Goal: Navigation & Orientation: Find specific page/section

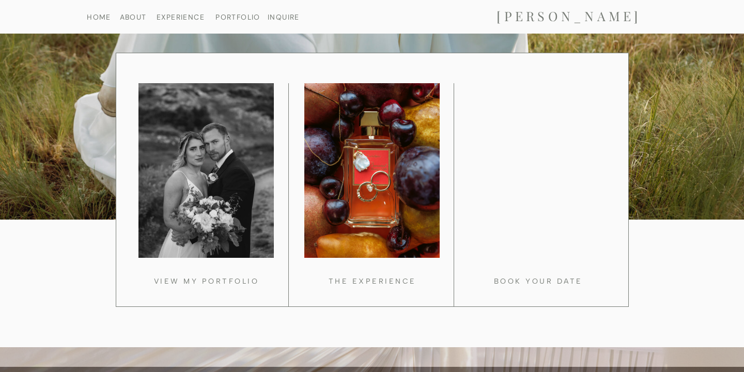
scroll to position [898, 0]
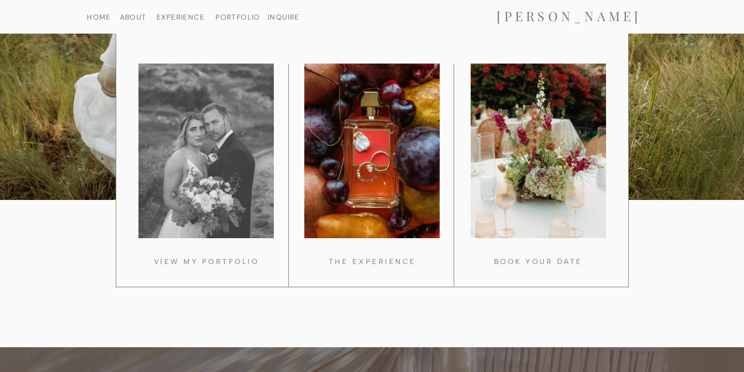
click at [216, 176] on div at bounding box center [205, 151] width 135 height 175
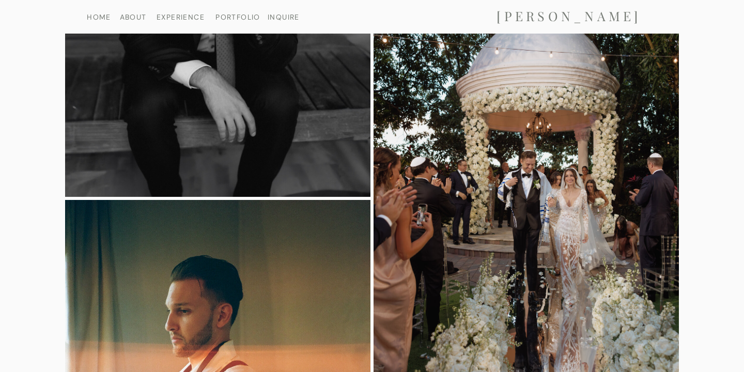
scroll to position [1975, 0]
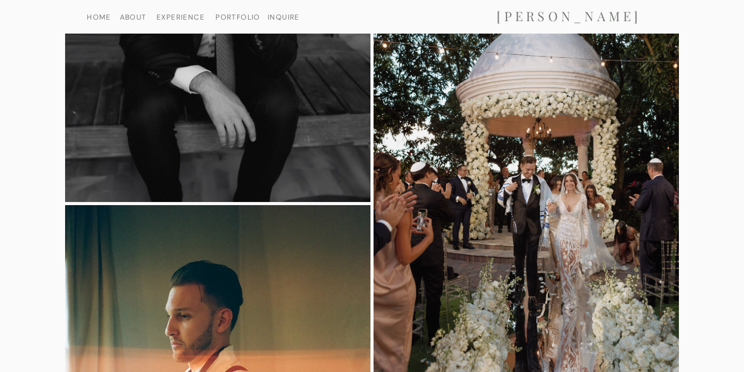
click at [535, 197] on img at bounding box center [526, 180] width 305 height 458
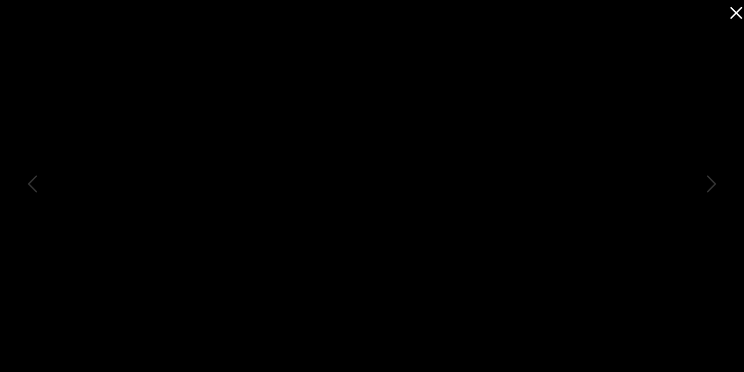
scroll to position [2000, 0]
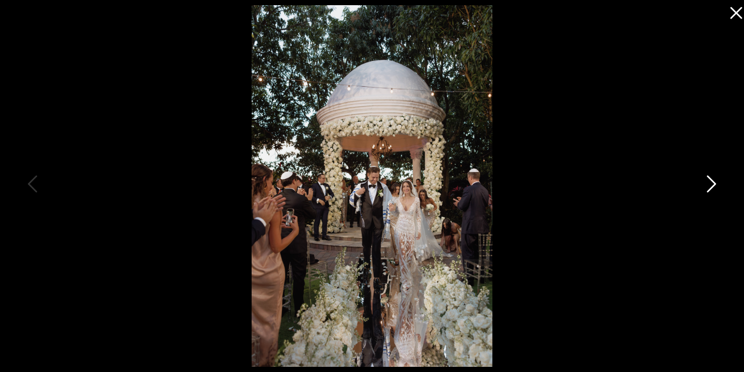
click at [710, 184] on icon at bounding box center [710, 186] width 26 height 31
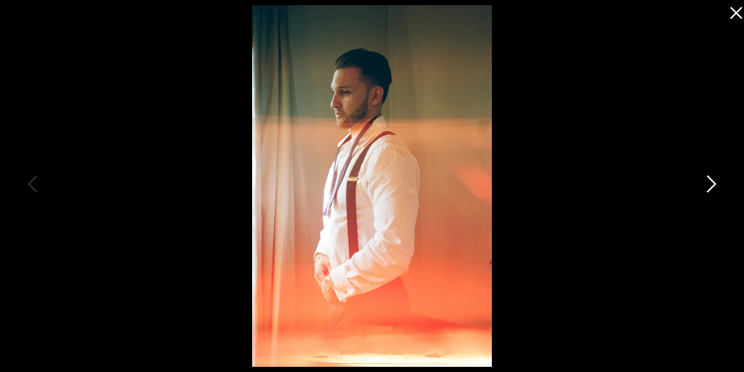
click at [710, 185] on icon at bounding box center [710, 186] width 26 height 31
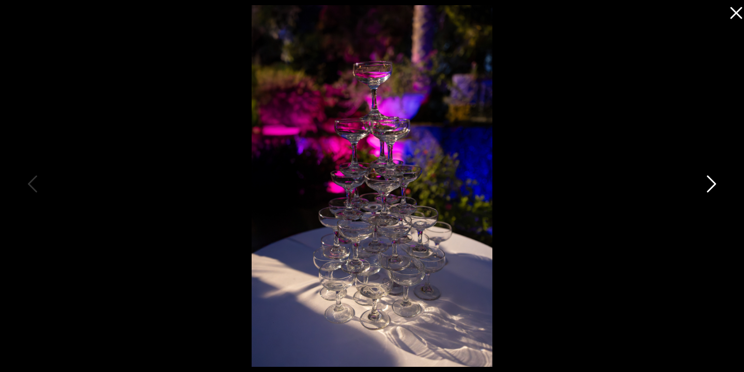
click at [710, 185] on icon at bounding box center [710, 186] width 26 height 31
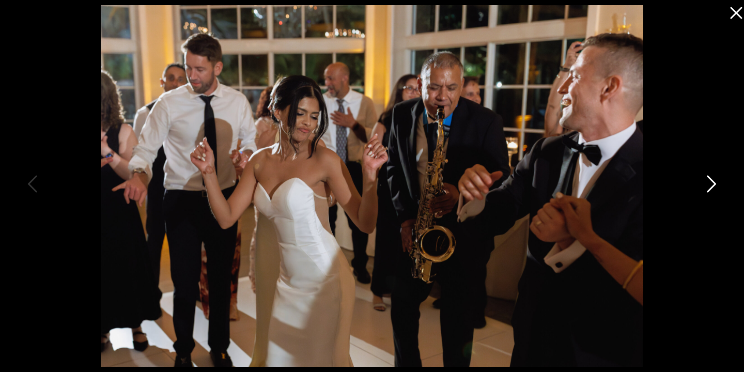
click at [710, 185] on icon at bounding box center [710, 186] width 26 height 31
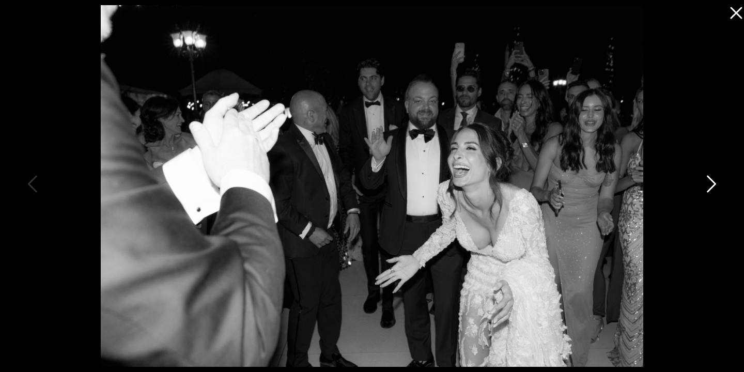
click at [710, 185] on icon at bounding box center [710, 186] width 26 height 31
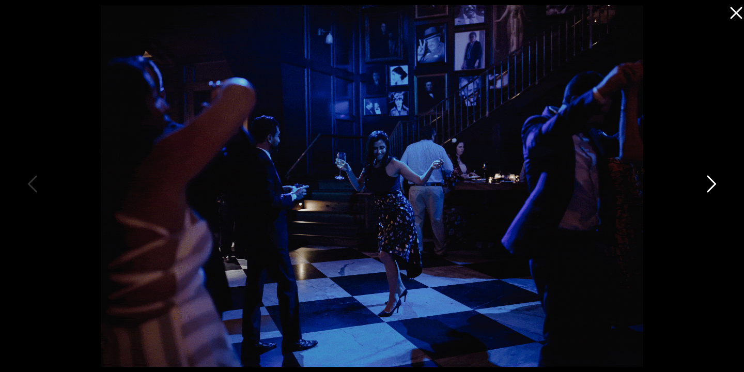
click at [710, 185] on icon at bounding box center [710, 186] width 26 height 31
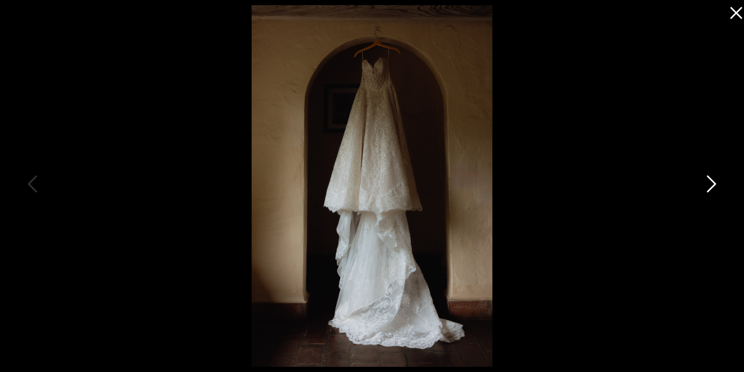
click at [710, 185] on icon at bounding box center [710, 186] width 26 height 31
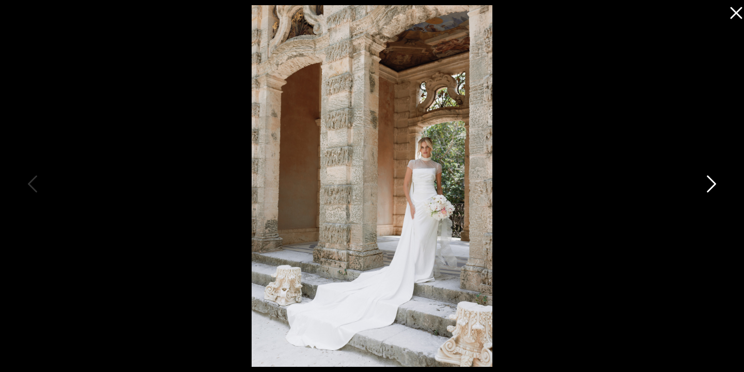
click at [710, 185] on icon at bounding box center [710, 186] width 26 height 31
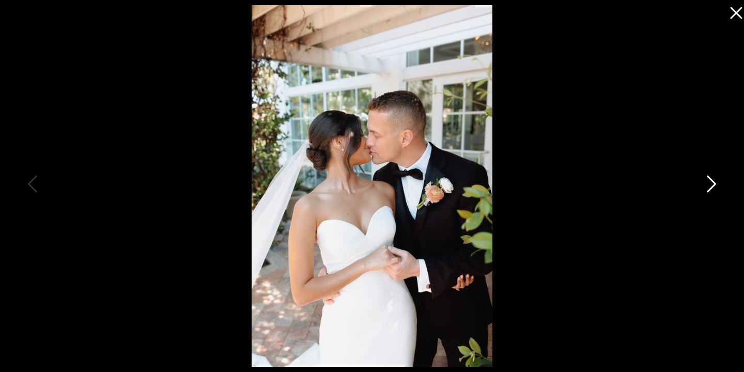
click at [710, 185] on icon at bounding box center [710, 186] width 26 height 31
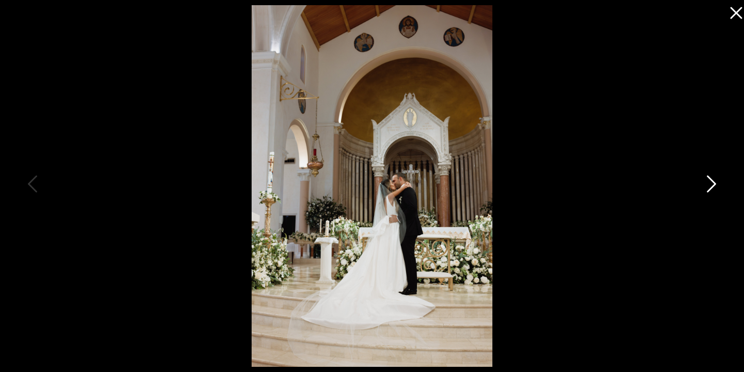
click at [710, 185] on icon at bounding box center [710, 186] width 26 height 31
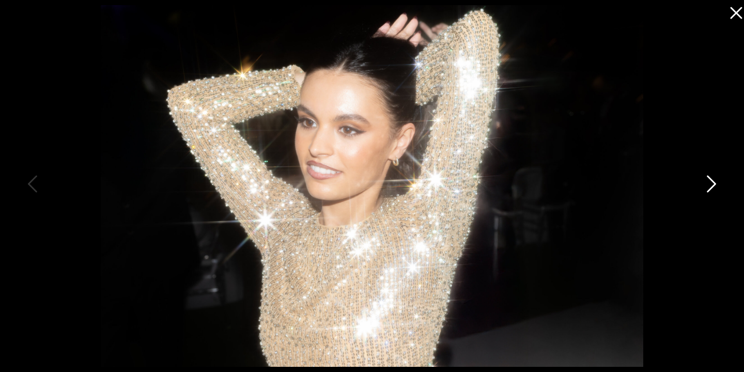
click at [710, 185] on icon at bounding box center [710, 186] width 26 height 31
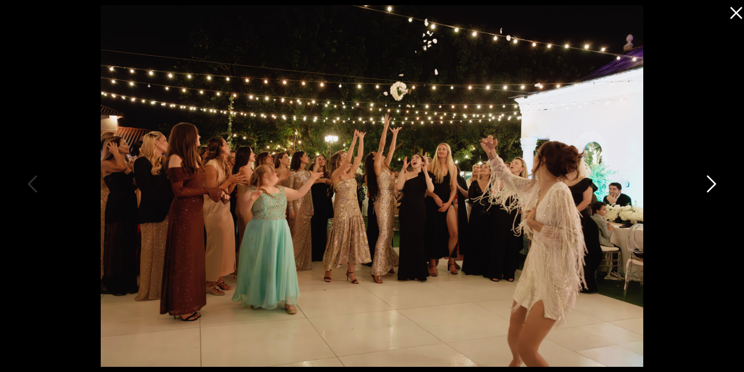
click at [710, 185] on icon at bounding box center [710, 186] width 26 height 31
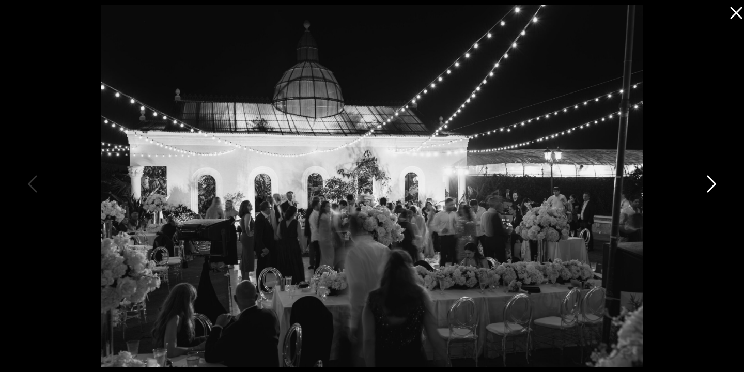
click at [710, 185] on icon at bounding box center [710, 186] width 26 height 31
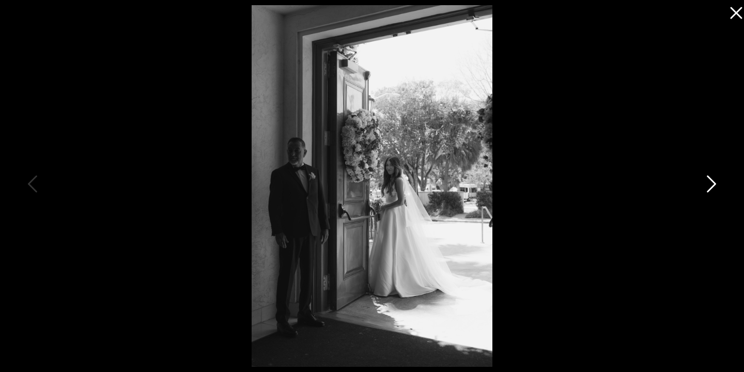
click at [710, 185] on icon at bounding box center [710, 186] width 26 height 31
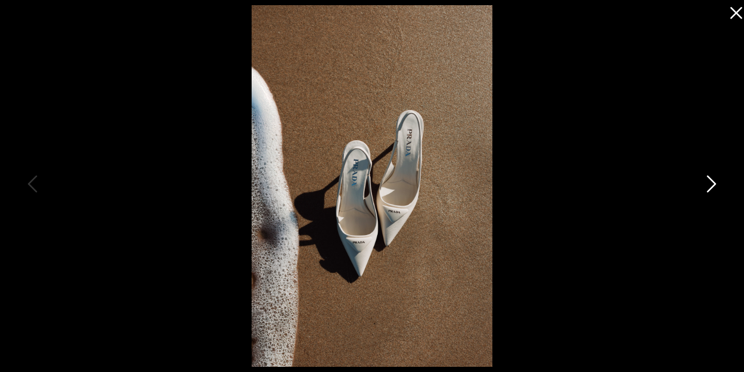
click at [710, 185] on icon at bounding box center [710, 186] width 26 height 31
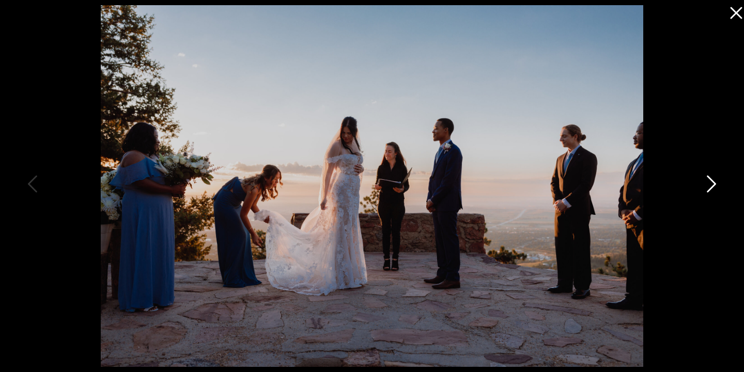
click at [710, 185] on icon at bounding box center [710, 186] width 26 height 31
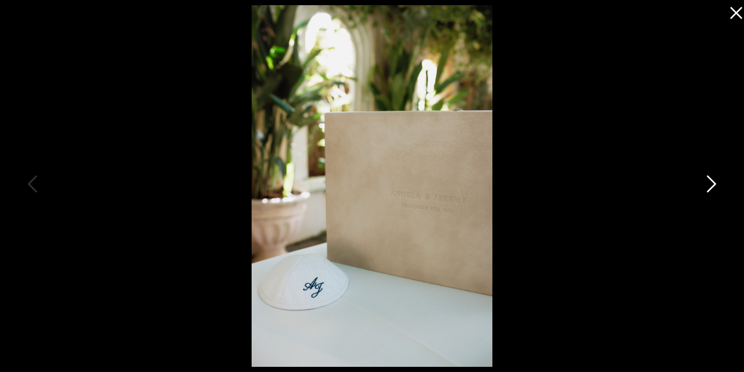
click at [710, 185] on icon at bounding box center [710, 186] width 26 height 31
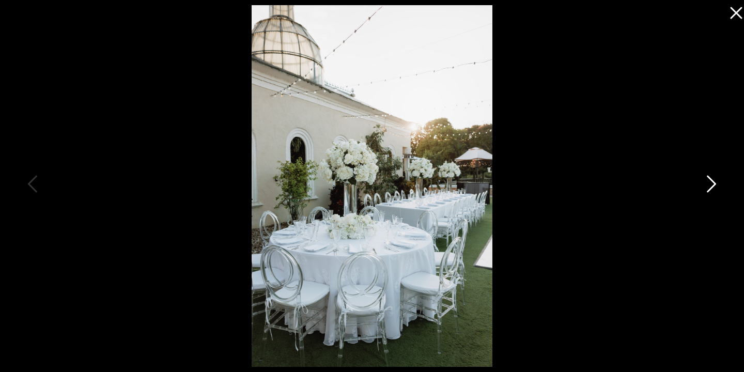
click at [710, 185] on icon at bounding box center [710, 186] width 26 height 31
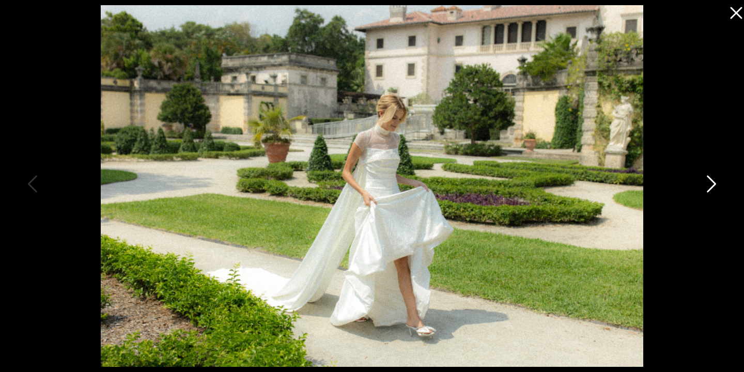
click at [710, 185] on icon at bounding box center [710, 186] width 26 height 31
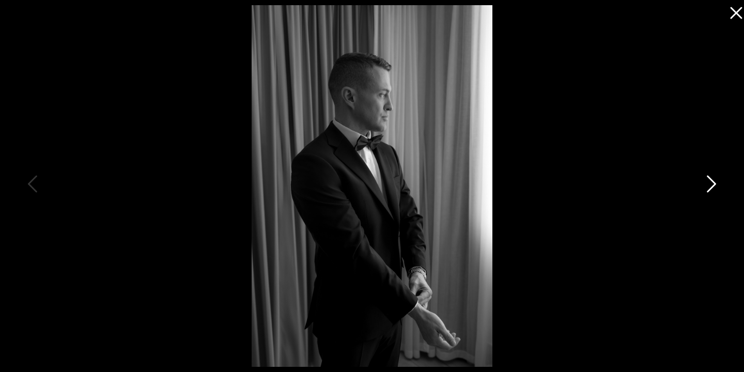
click at [710, 185] on icon at bounding box center [710, 186] width 26 height 31
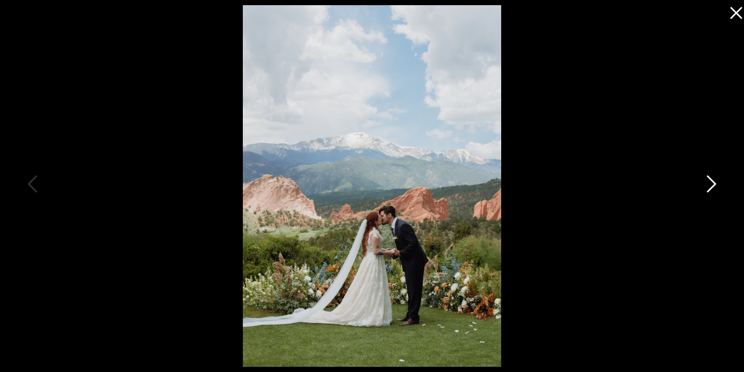
click at [710, 185] on icon at bounding box center [710, 186] width 26 height 31
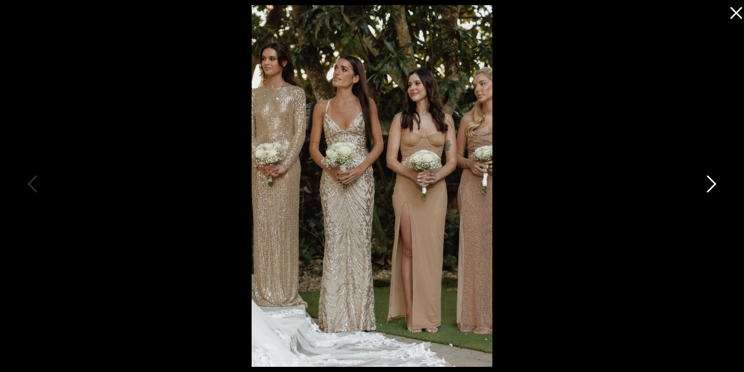
click at [710, 186] on icon at bounding box center [710, 186] width 26 height 31
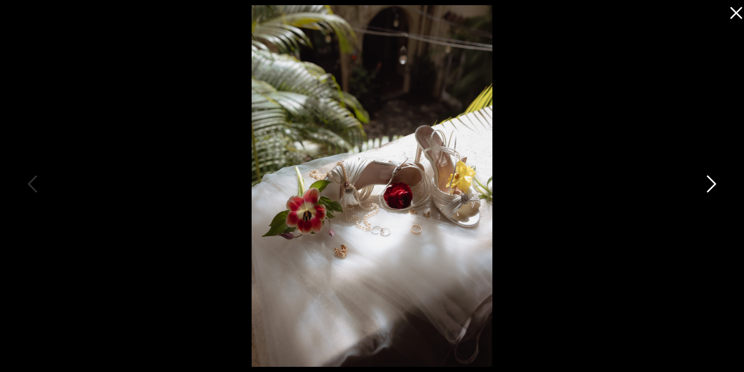
click at [710, 186] on icon at bounding box center [710, 186] width 26 height 31
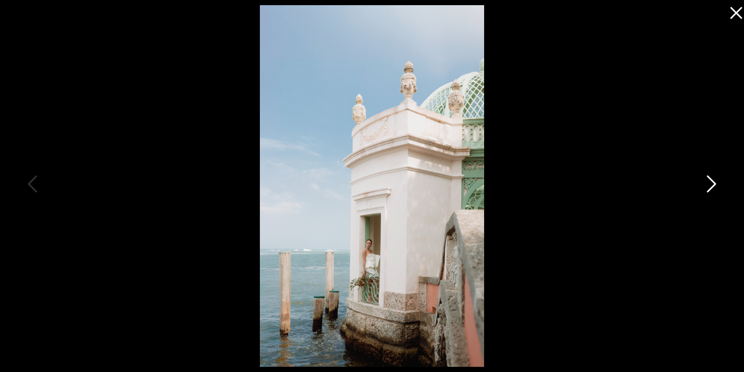
click at [710, 186] on icon at bounding box center [710, 186] width 26 height 31
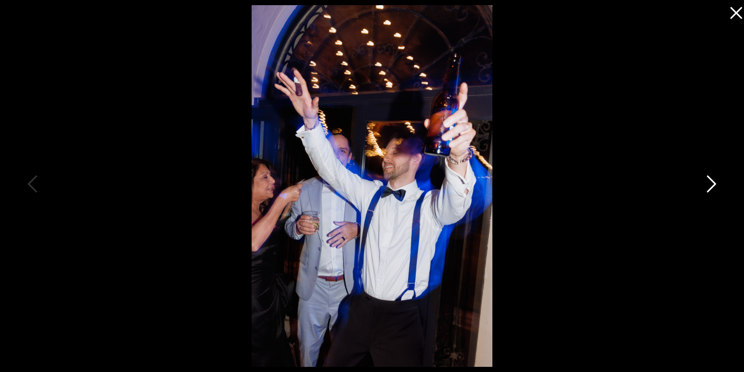
click at [710, 186] on icon at bounding box center [710, 186] width 26 height 31
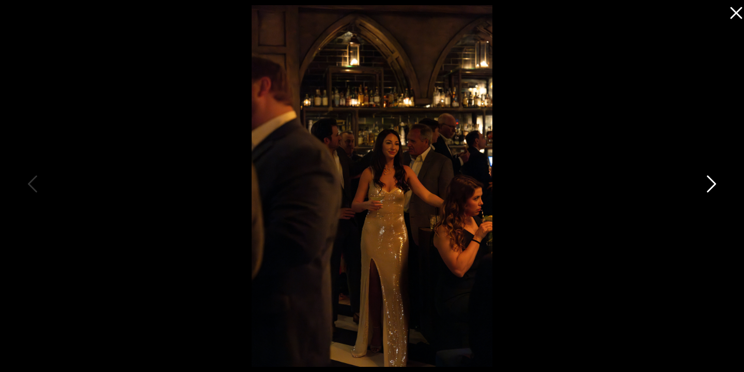
click at [710, 186] on icon at bounding box center [710, 186] width 26 height 31
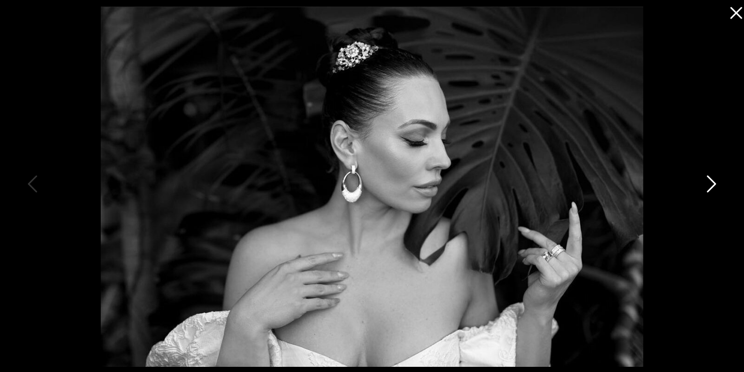
click at [710, 186] on icon at bounding box center [710, 186] width 26 height 31
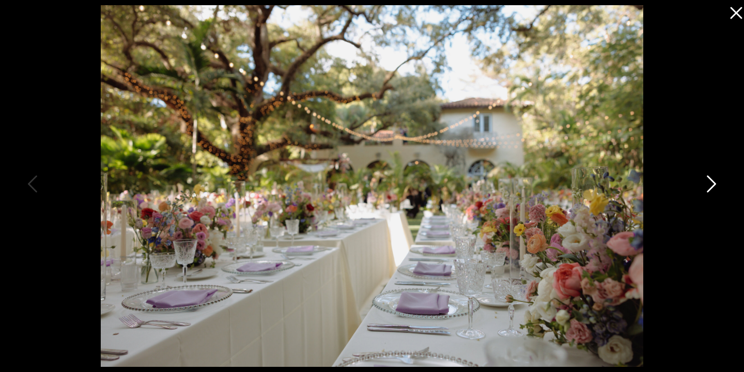
click at [710, 186] on icon at bounding box center [710, 186] width 26 height 31
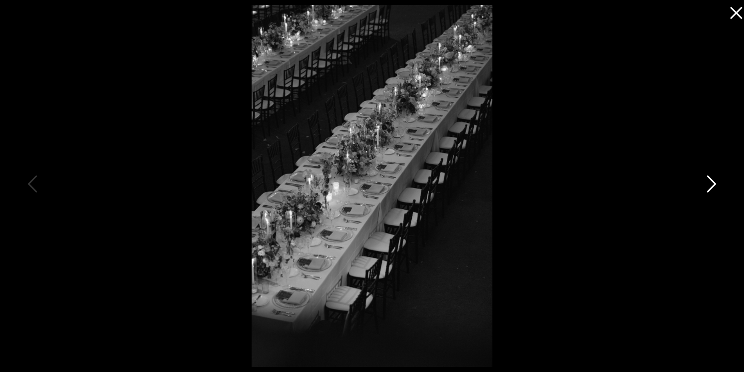
click at [710, 186] on icon at bounding box center [710, 186] width 26 height 31
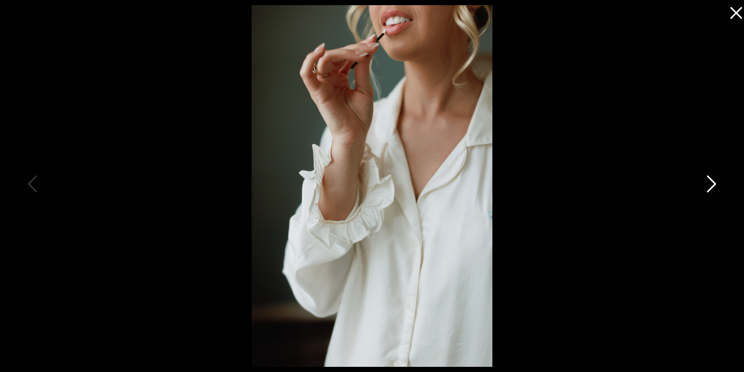
click at [710, 186] on icon at bounding box center [710, 186] width 26 height 31
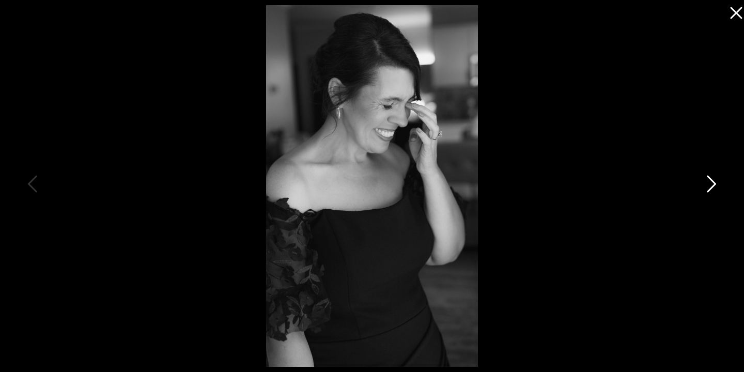
click at [710, 186] on icon at bounding box center [710, 186] width 26 height 31
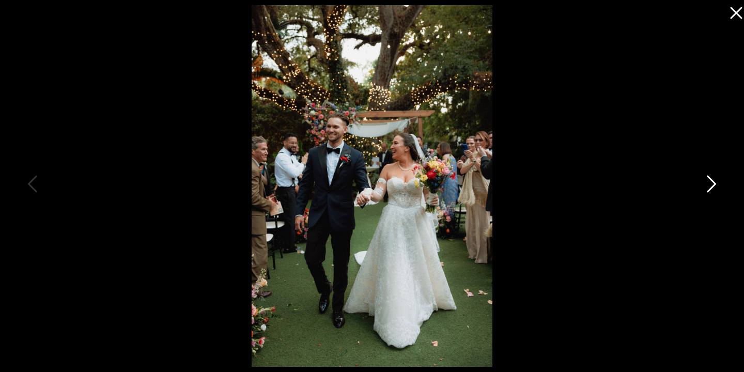
click at [710, 186] on icon at bounding box center [710, 186] width 26 height 31
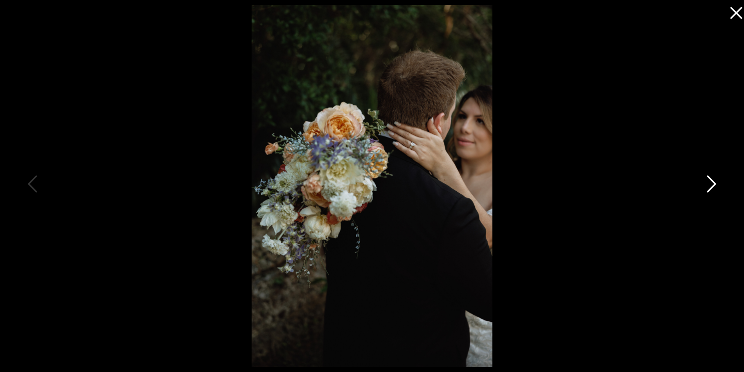
click at [710, 186] on icon at bounding box center [710, 186] width 26 height 31
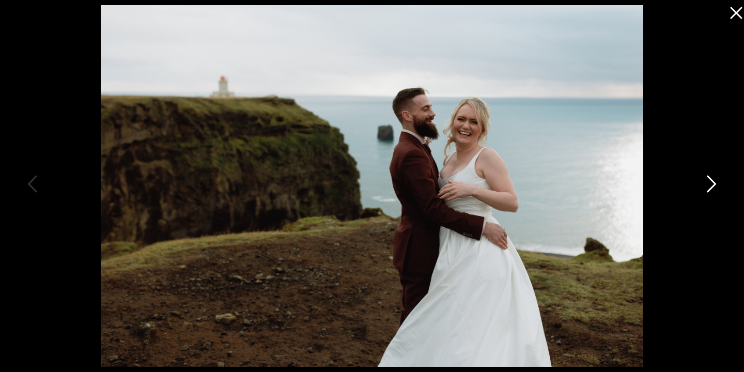
click at [710, 186] on icon at bounding box center [710, 186] width 26 height 31
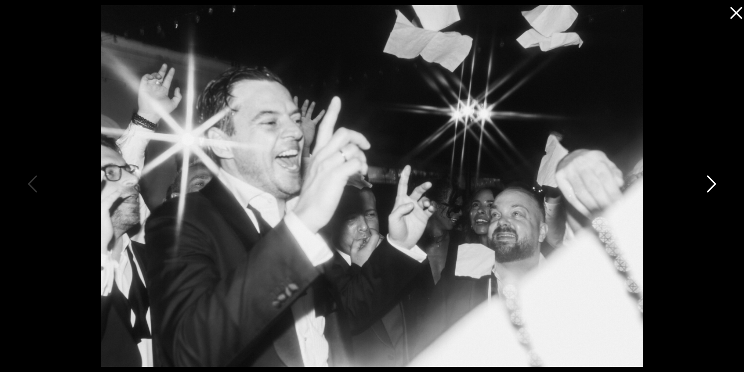
click at [710, 186] on icon at bounding box center [710, 186] width 26 height 31
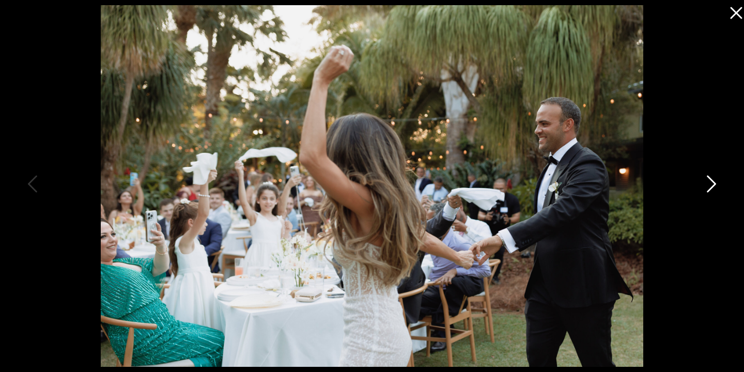
click at [710, 186] on icon at bounding box center [710, 186] width 26 height 31
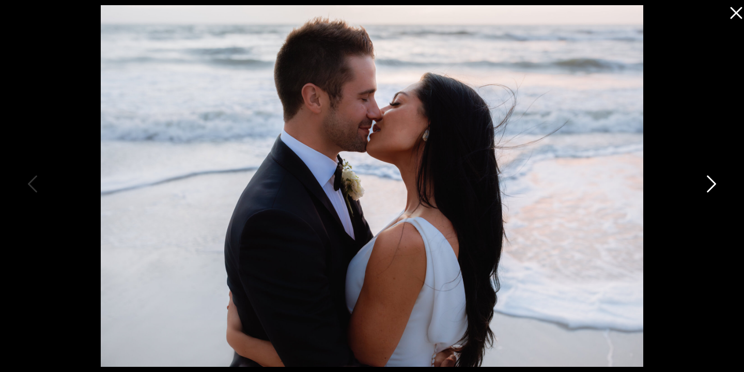
click at [710, 186] on icon at bounding box center [710, 186] width 26 height 31
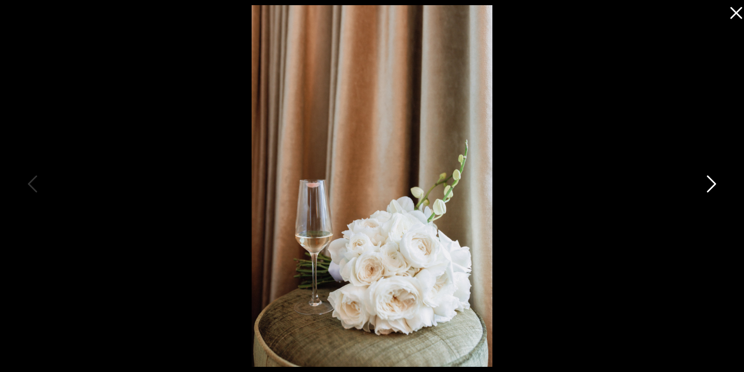
click at [710, 186] on icon at bounding box center [710, 186] width 26 height 31
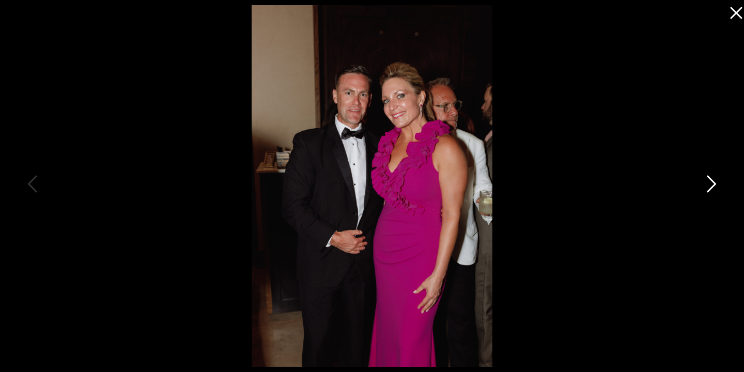
click at [710, 186] on icon at bounding box center [710, 186] width 26 height 31
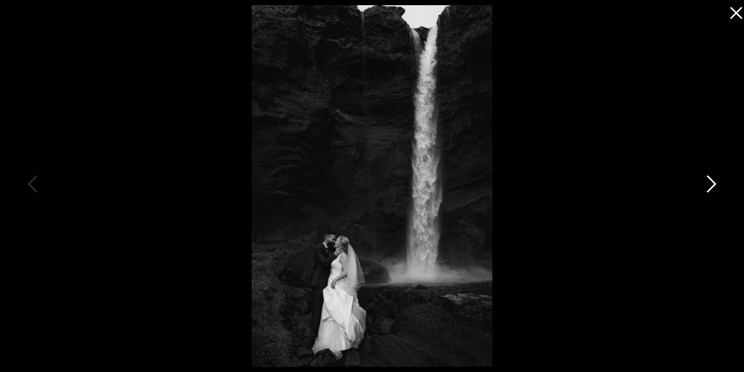
click at [710, 186] on icon at bounding box center [710, 186] width 26 height 31
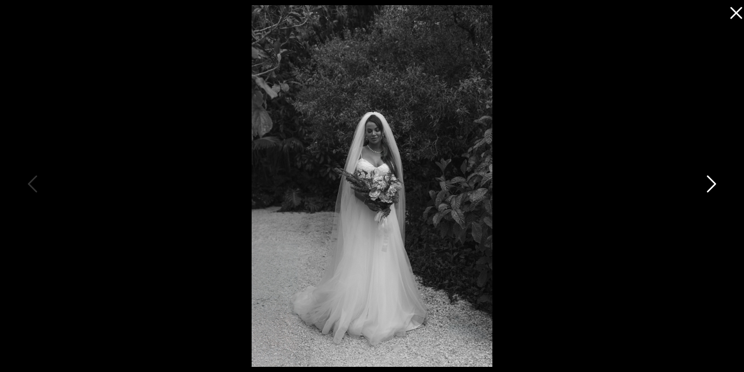
click at [710, 186] on icon at bounding box center [710, 186] width 26 height 31
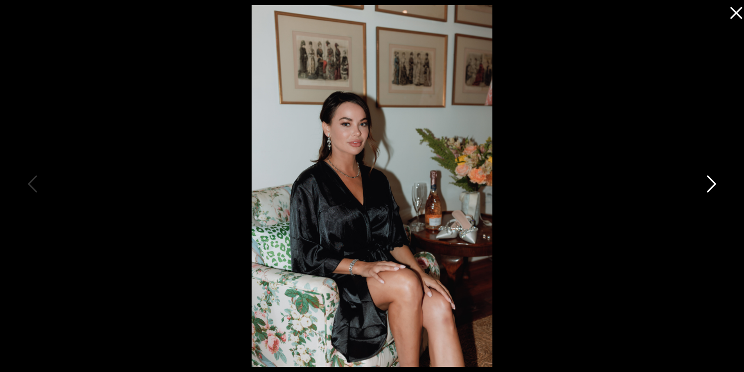
click at [710, 186] on icon at bounding box center [710, 186] width 26 height 31
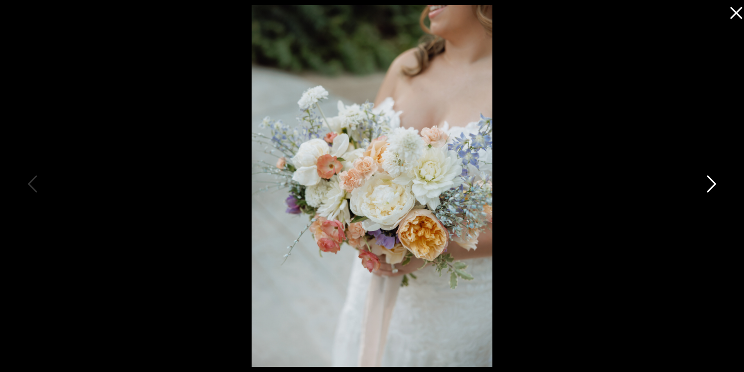
click at [710, 186] on icon at bounding box center [710, 186] width 26 height 31
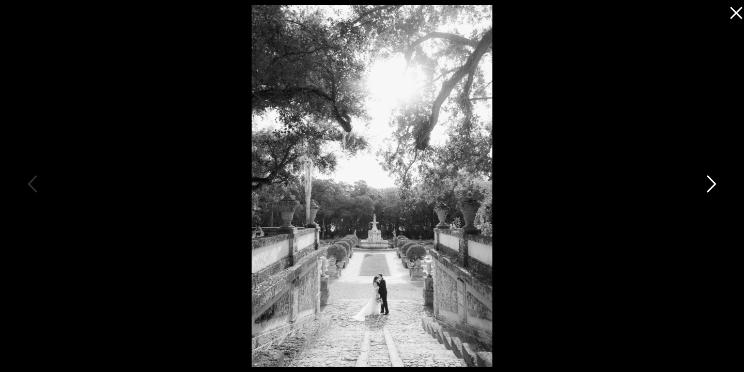
click at [710, 186] on icon at bounding box center [710, 186] width 26 height 31
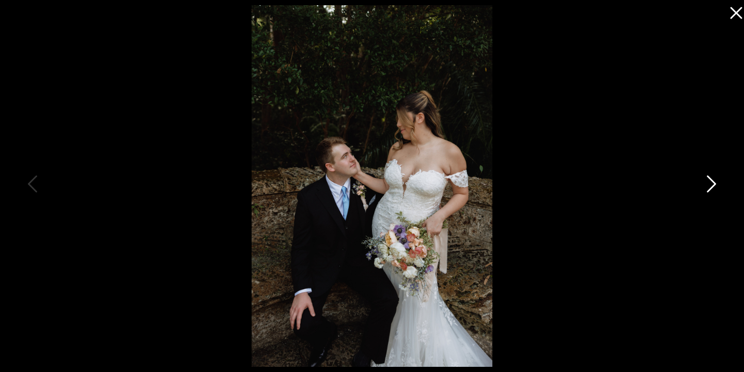
click at [710, 186] on icon at bounding box center [710, 186] width 26 height 31
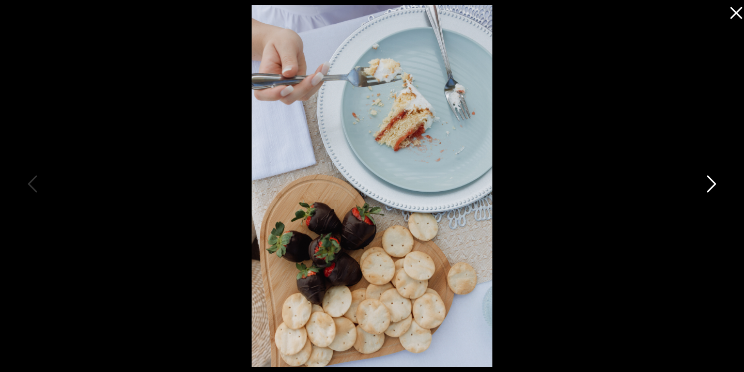
click at [710, 186] on icon at bounding box center [710, 186] width 26 height 31
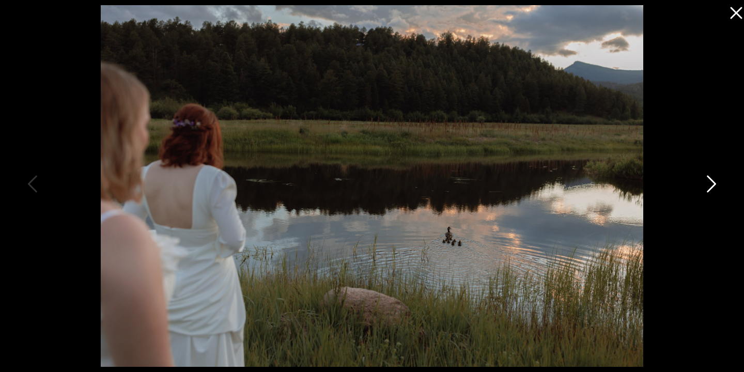
click at [710, 186] on icon at bounding box center [710, 186] width 26 height 31
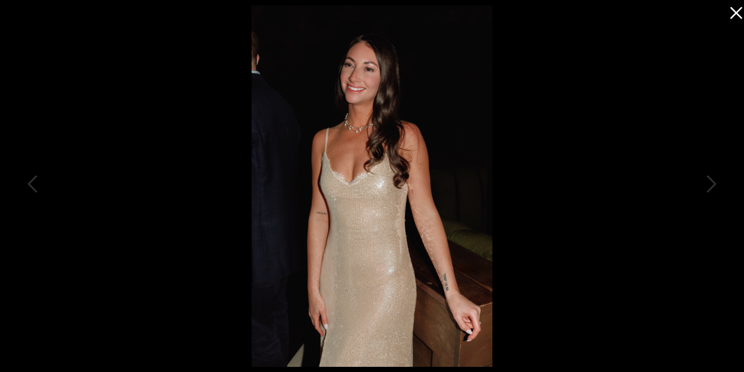
click at [740, 18] on icon at bounding box center [733, 10] width 21 height 21
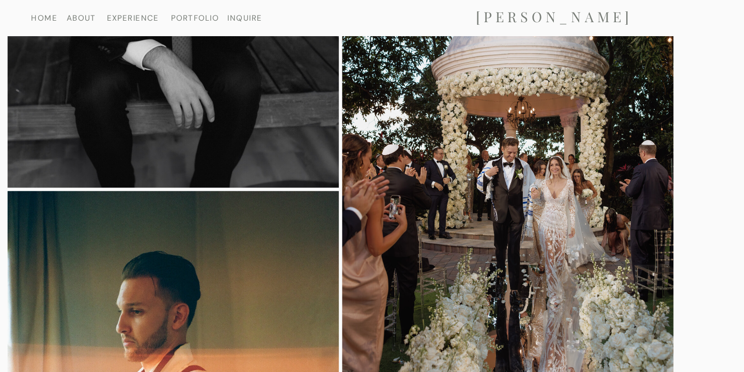
scroll to position [2003, 0]
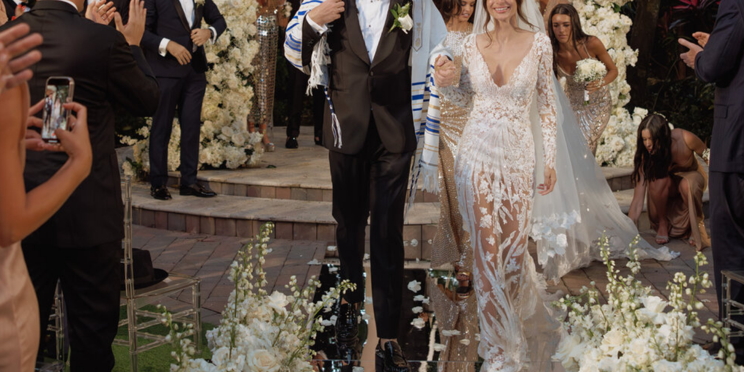
click at [568, 228] on img at bounding box center [526, 152] width 305 height 458
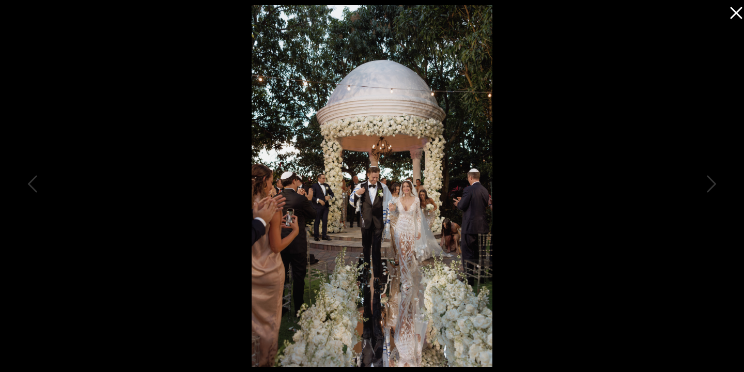
scroll to position [2261, 0]
click at [543, 180] on div at bounding box center [372, 186] width 744 height 372
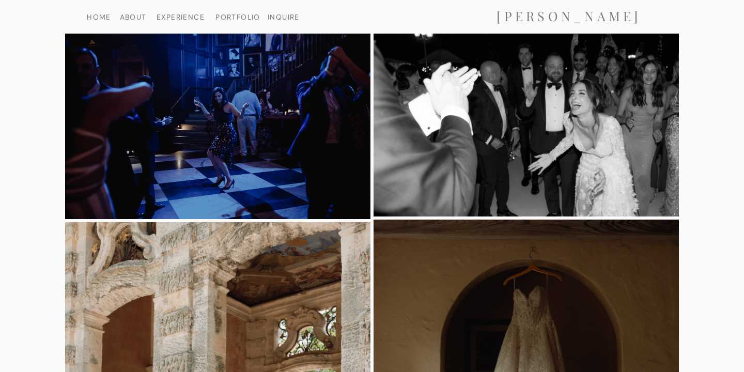
scroll to position [2715, 0]
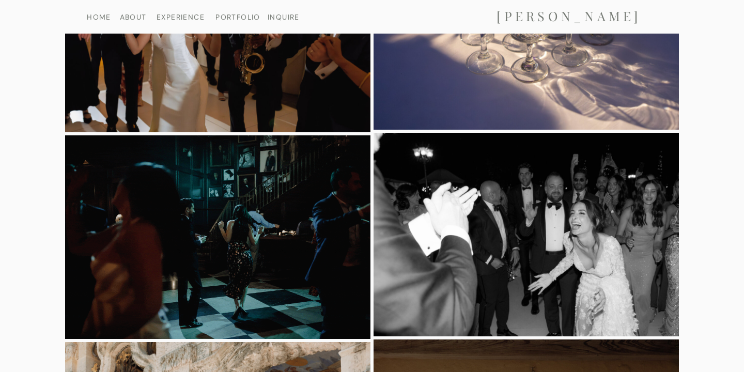
click at [238, 18] on nav "PORTFOLIO" at bounding box center [237, 16] width 53 height 7
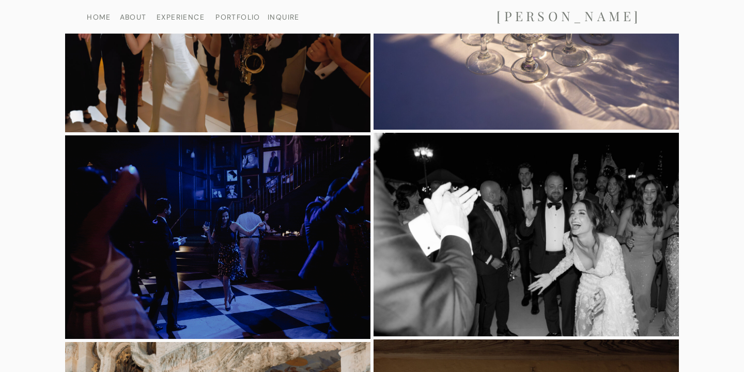
click at [238, 18] on nav "PORTFOLIO" at bounding box center [237, 16] width 53 height 7
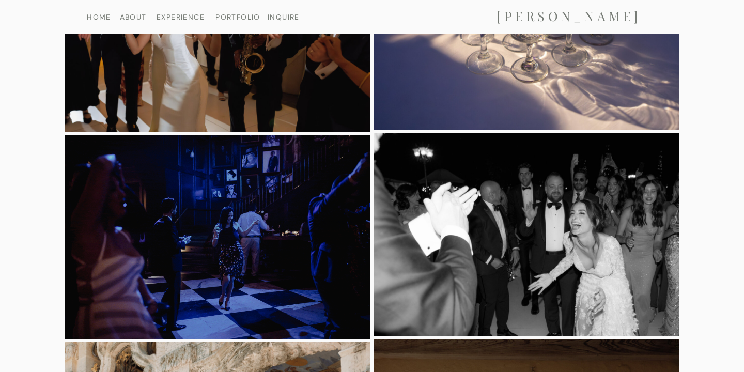
click at [239, 20] on nav "PORTFOLIO" at bounding box center [237, 16] width 53 height 7
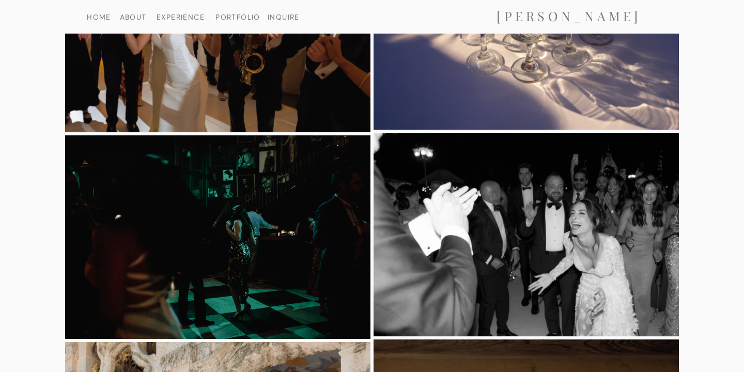
click at [237, 19] on nav "PORTFOLIO" at bounding box center [237, 16] width 53 height 7
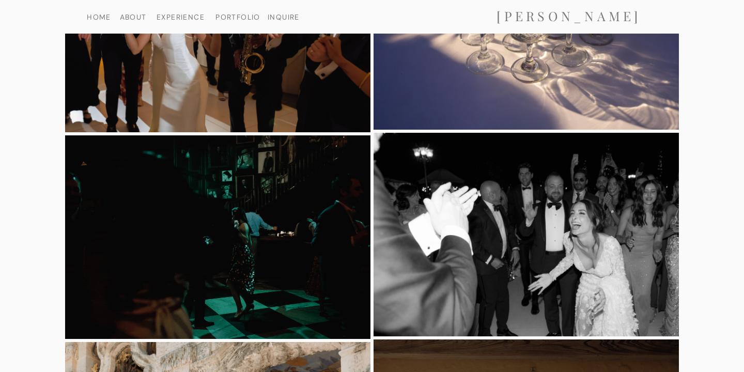
click at [237, 19] on nav "PORTFOLIO" at bounding box center [237, 16] width 53 height 7
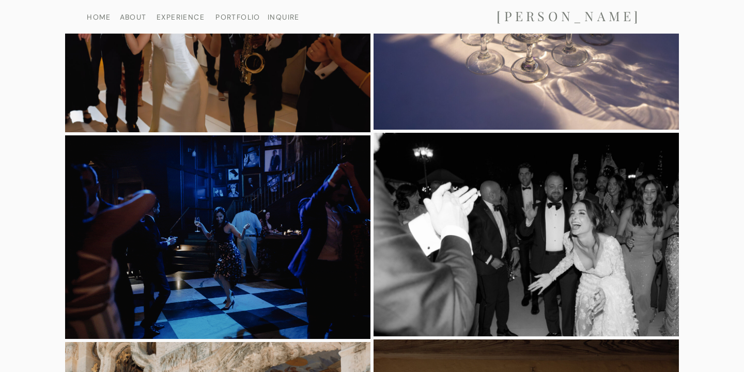
click at [269, 120] on img at bounding box center [217, 31] width 305 height 204
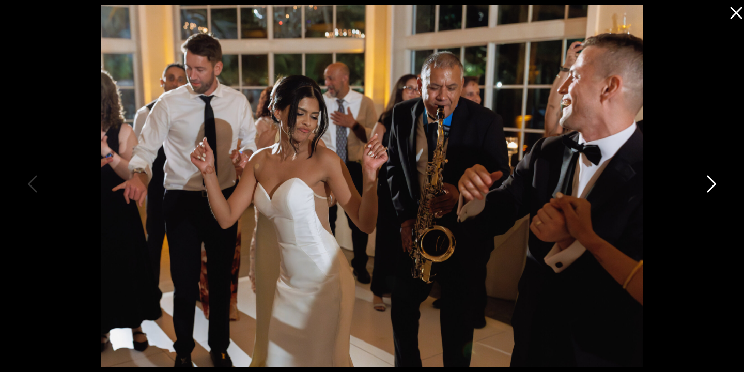
scroll to position [3156, 0]
click at [713, 186] on icon at bounding box center [711, 184] width 9 height 17
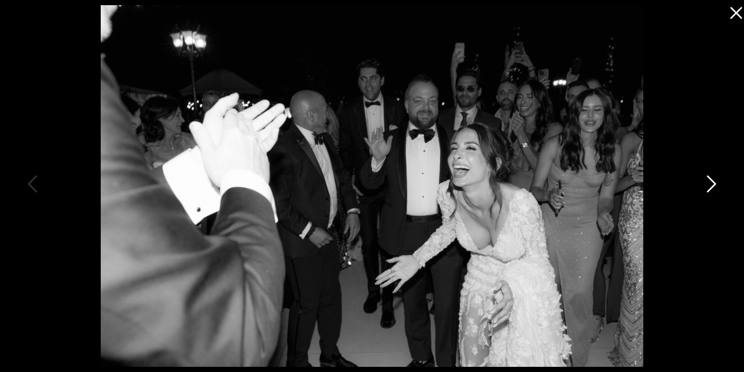
click at [713, 186] on icon at bounding box center [711, 184] width 9 height 17
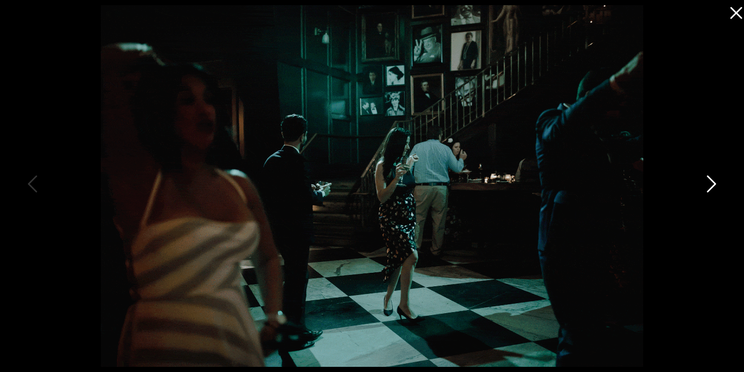
click at [713, 186] on icon at bounding box center [711, 184] width 9 height 17
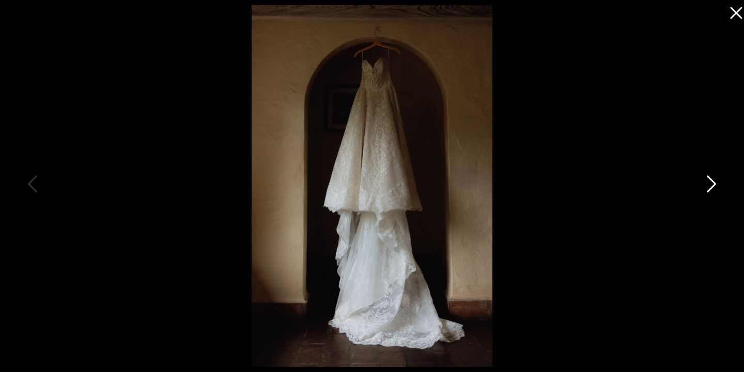
click at [713, 185] on icon at bounding box center [711, 184] width 9 height 17
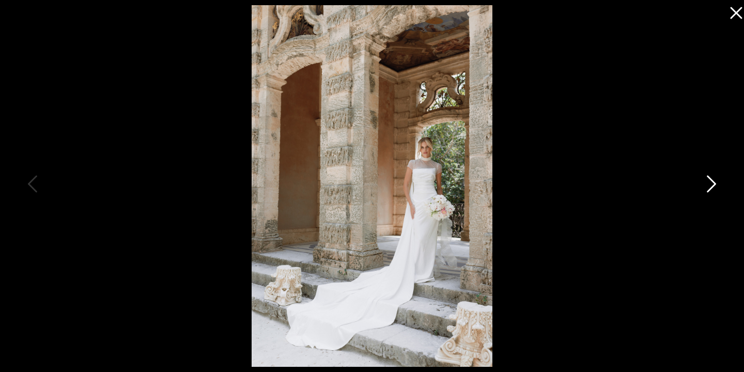
click at [713, 185] on icon at bounding box center [711, 184] width 9 height 17
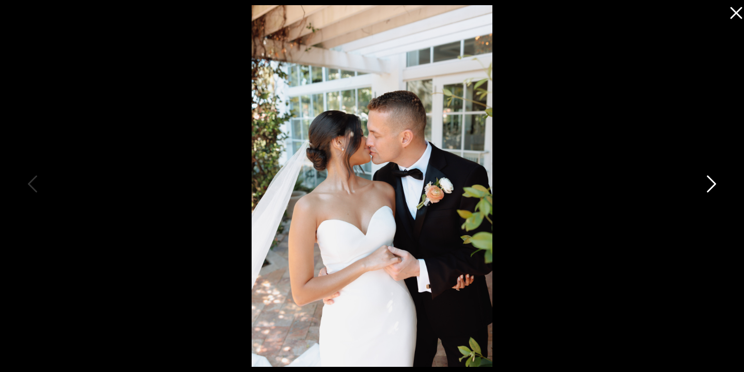
click at [713, 185] on icon at bounding box center [711, 184] width 9 height 17
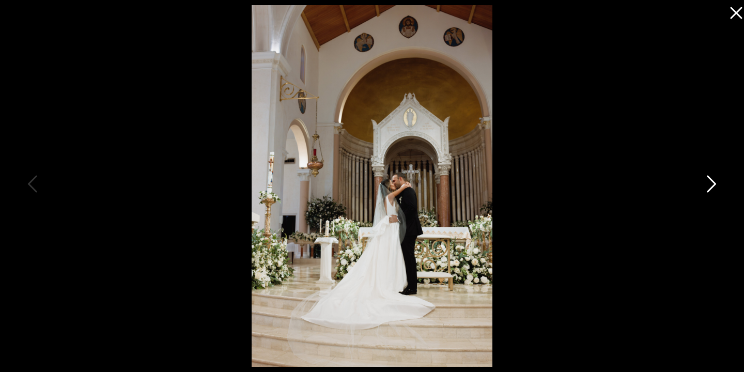
click at [713, 185] on icon at bounding box center [711, 184] width 9 height 17
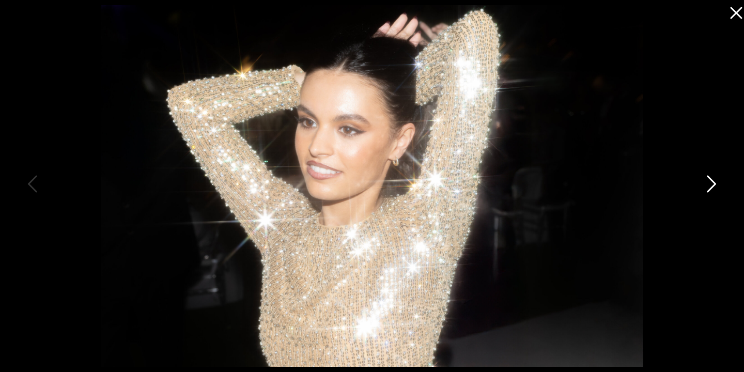
click at [713, 185] on icon at bounding box center [711, 184] width 9 height 17
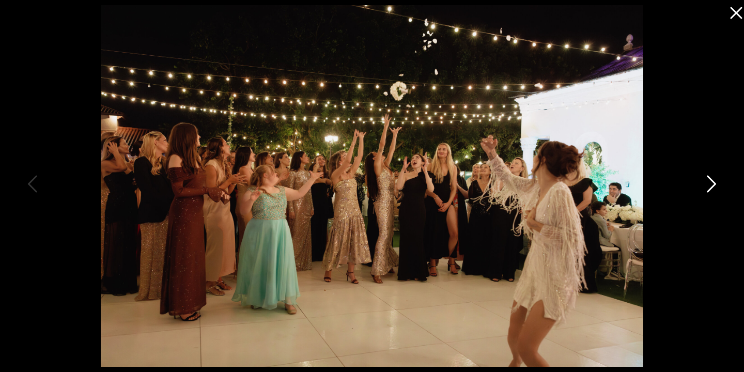
click at [714, 185] on icon at bounding box center [711, 184] width 9 height 17
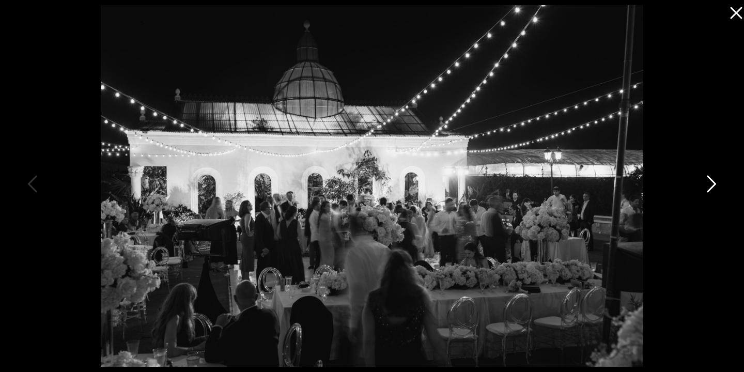
click at [714, 185] on icon at bounding box center [711, 184] width 9 height 17
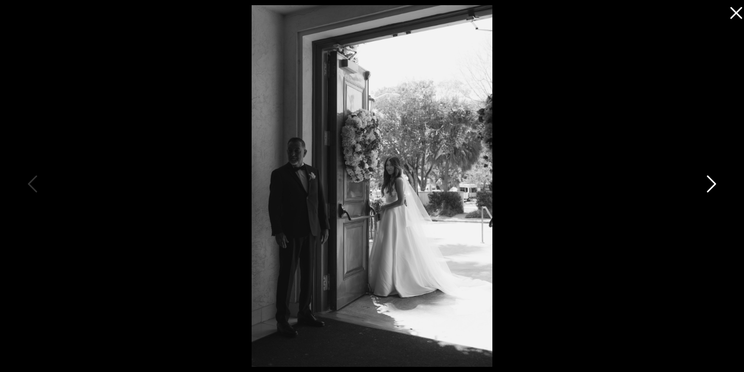
click at [714, 185] on icon at bounding box center [711, 184] width 9 height 17
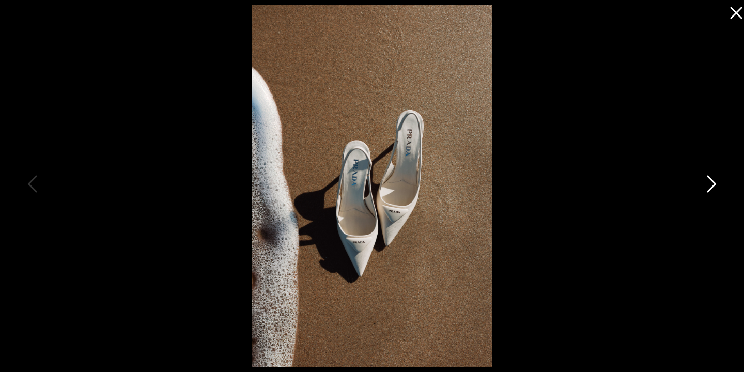
click at [714, 185] on icon at bounding box center [711, 184] width 9 height 17
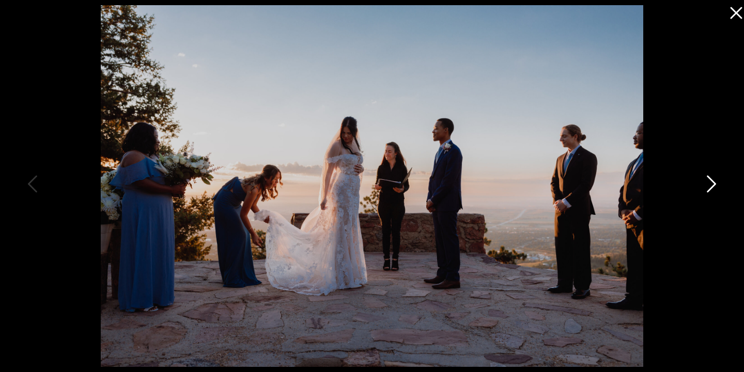
click at [714, 185] on icon at bounding box center [711, 184] width 9 height 17
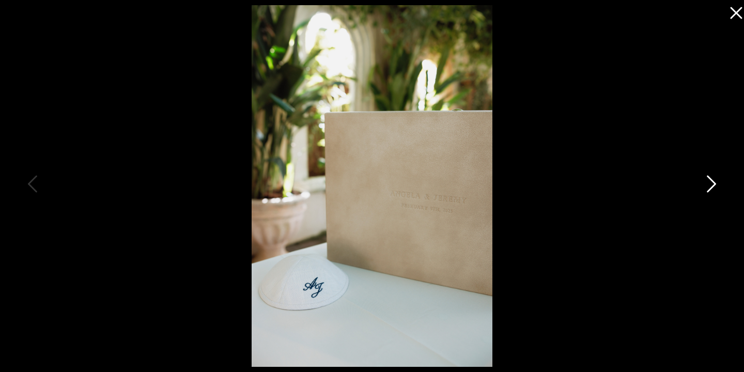
click at [714, 185] on icon at bounding box center [711, 184] width 9 height 17
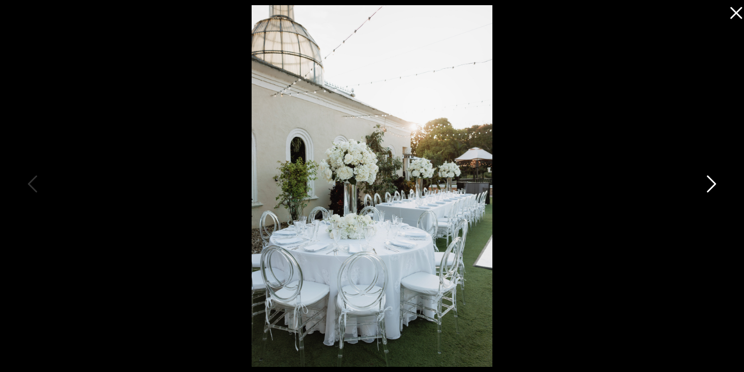
click at [714, 185] on icon at bounding box center [711, 184] width 9 height 17
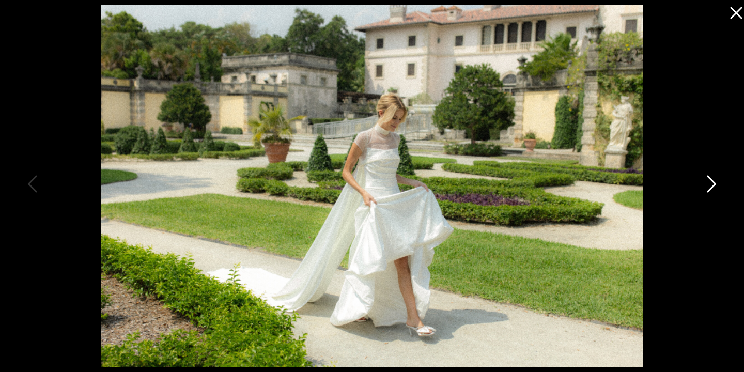
click at [714, 185] on icon at bounding box center [711, 184] width 9 height 17
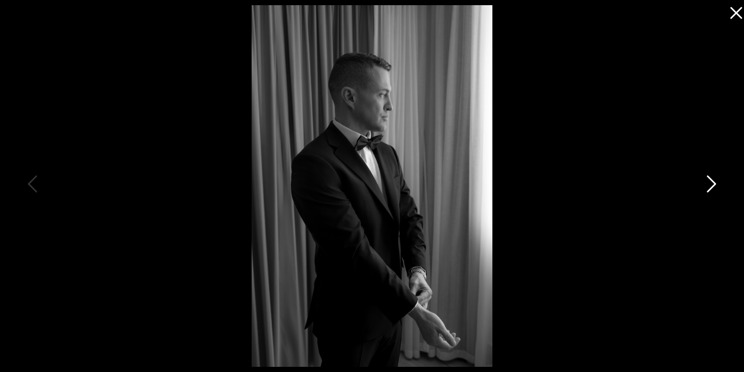
click at [714, 185] on icon at bounding box center [711, 184] width 9 height 17
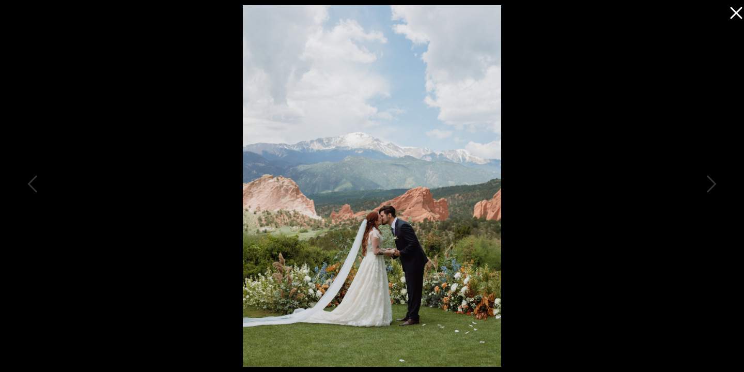
click at [734, 16] on icon at bounding box center [733, 10] width 21 height 21
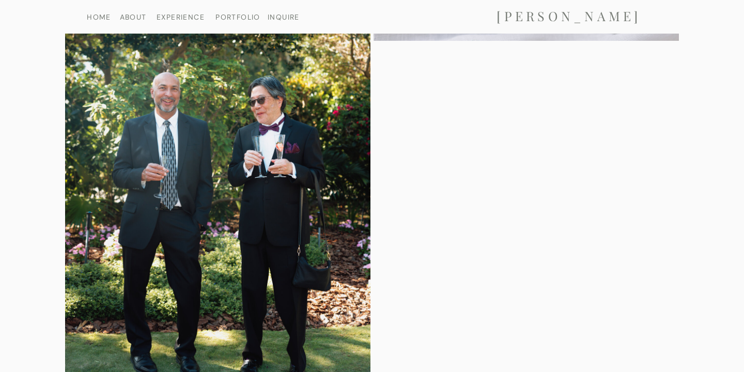
scroll to position [17132, 0]
